Goal: Subscribe to service/newsletter

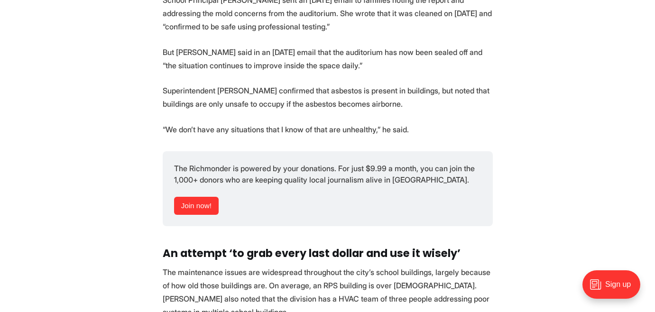
scroll to position [1566, 0]
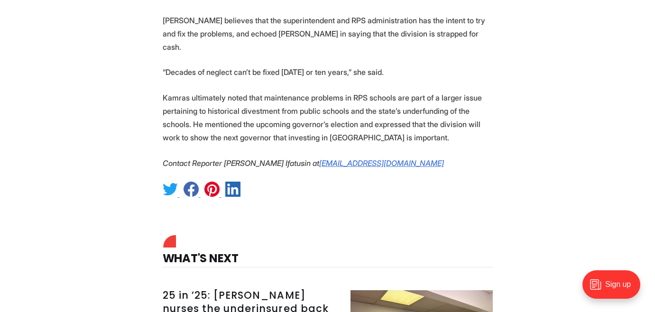
scroll to position [2104, 0]
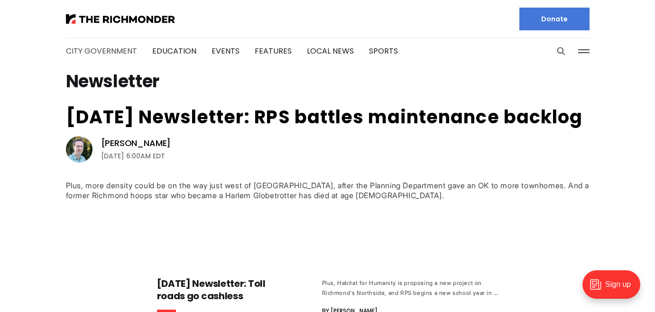
click at [100, 53] on link "City Government" at bounding box center [101, 51] width 71 height 11
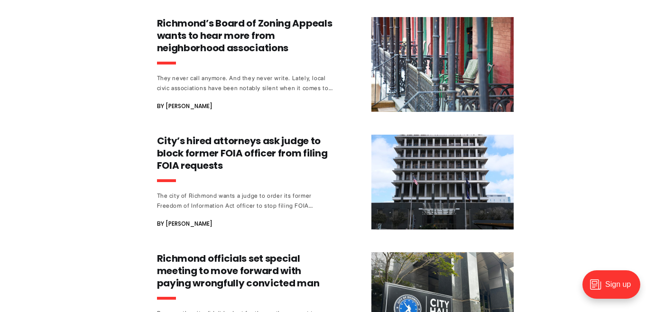
scroll to position [882, 0]
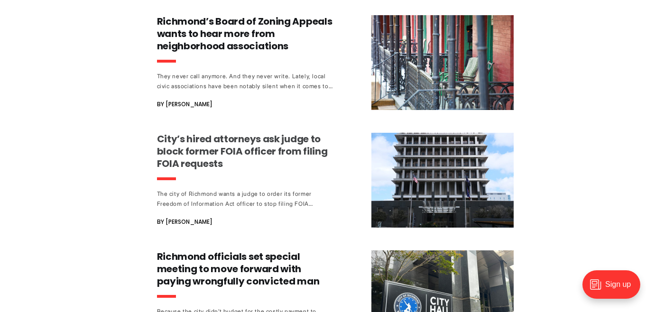
click at [207, 164] on h3 "City’s hired attorneys ask judge to block former FOIA officer from filing FOIA …" at bounding box center [245, 151] width 176 height 37
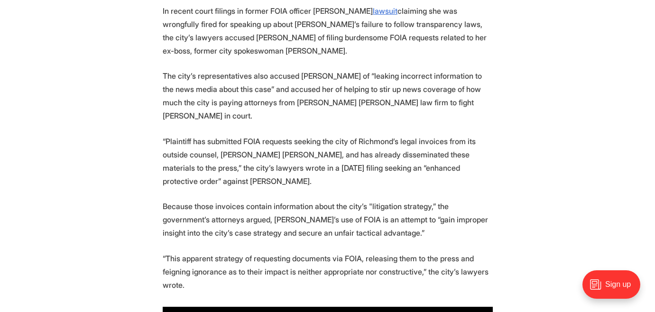
scroll to position [416, 0]
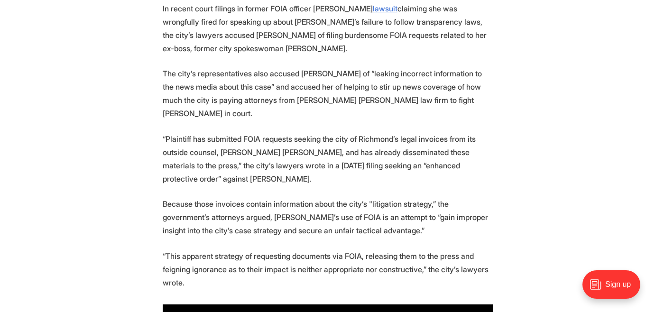
click at [248, 250] on p "“This apparent strategy of requesting documents via FOIA, releasing them to the…" at bounding box center [328, 270] width 330 height 40
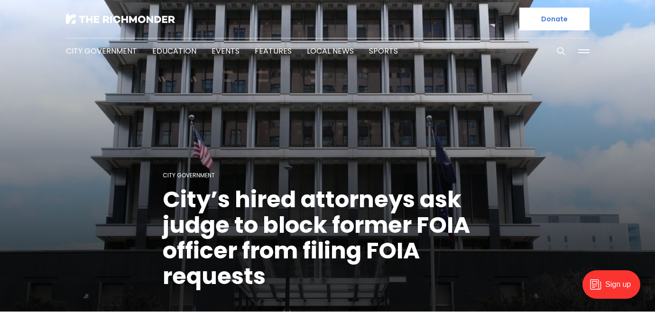
scroll to position [0, 0]
click at [135, 22] on img at bounding box center [120, 18] width 109 height 9
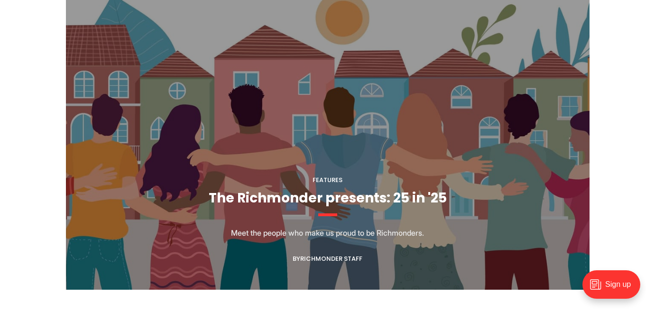
scroll to position [849, 0]
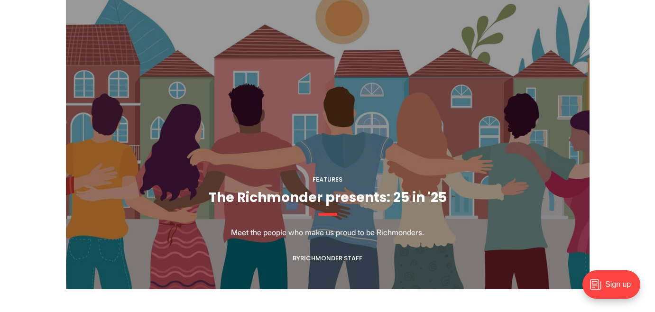
click at [618, 286] on div "Sign up" at bounding box center [612, 284] width 58 height 28
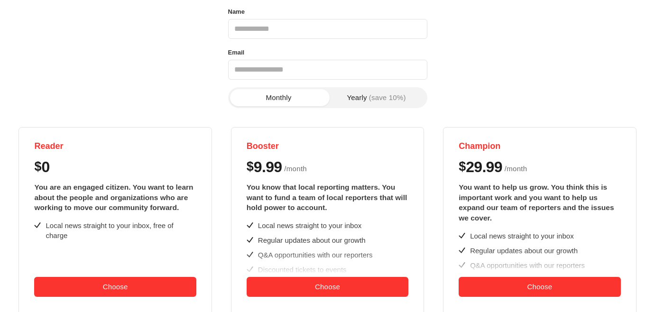
scroll to position [88, 0]
type input "**********"
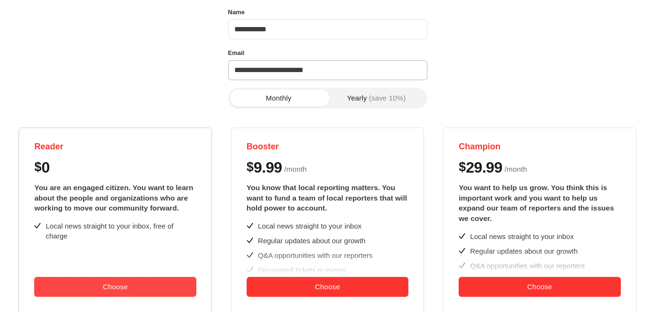
type input "**********"
click at [105, 288] on button "Choose" at bounding box center [115, 287] width 162 height 20
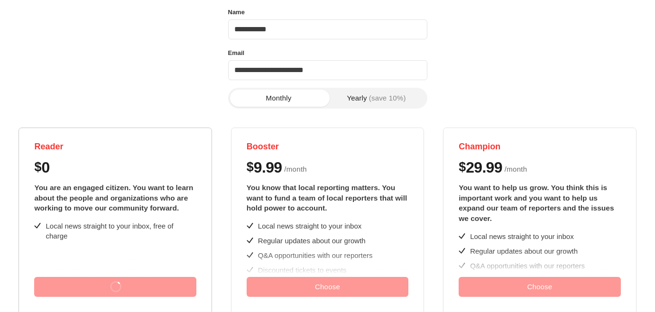
scroll to position [0, 0]
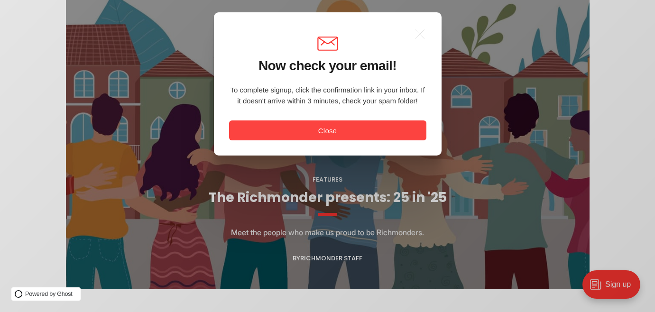
click at [330, 130] on button "Close" at bounding box center [327, 130] width 197 height 20
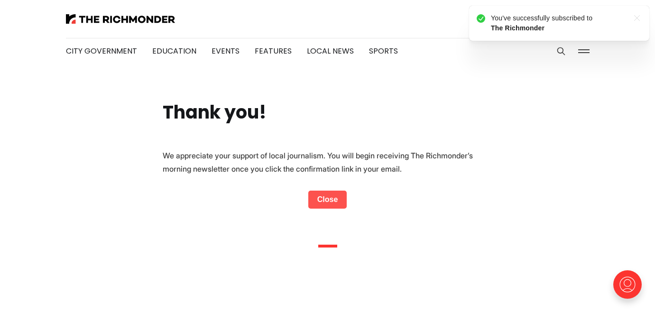
click at [322, 201] on link "Close" at bounding box center [327, 200] width 39 height 18
